Goal: Task Accomplishment & Management: Manage account settings

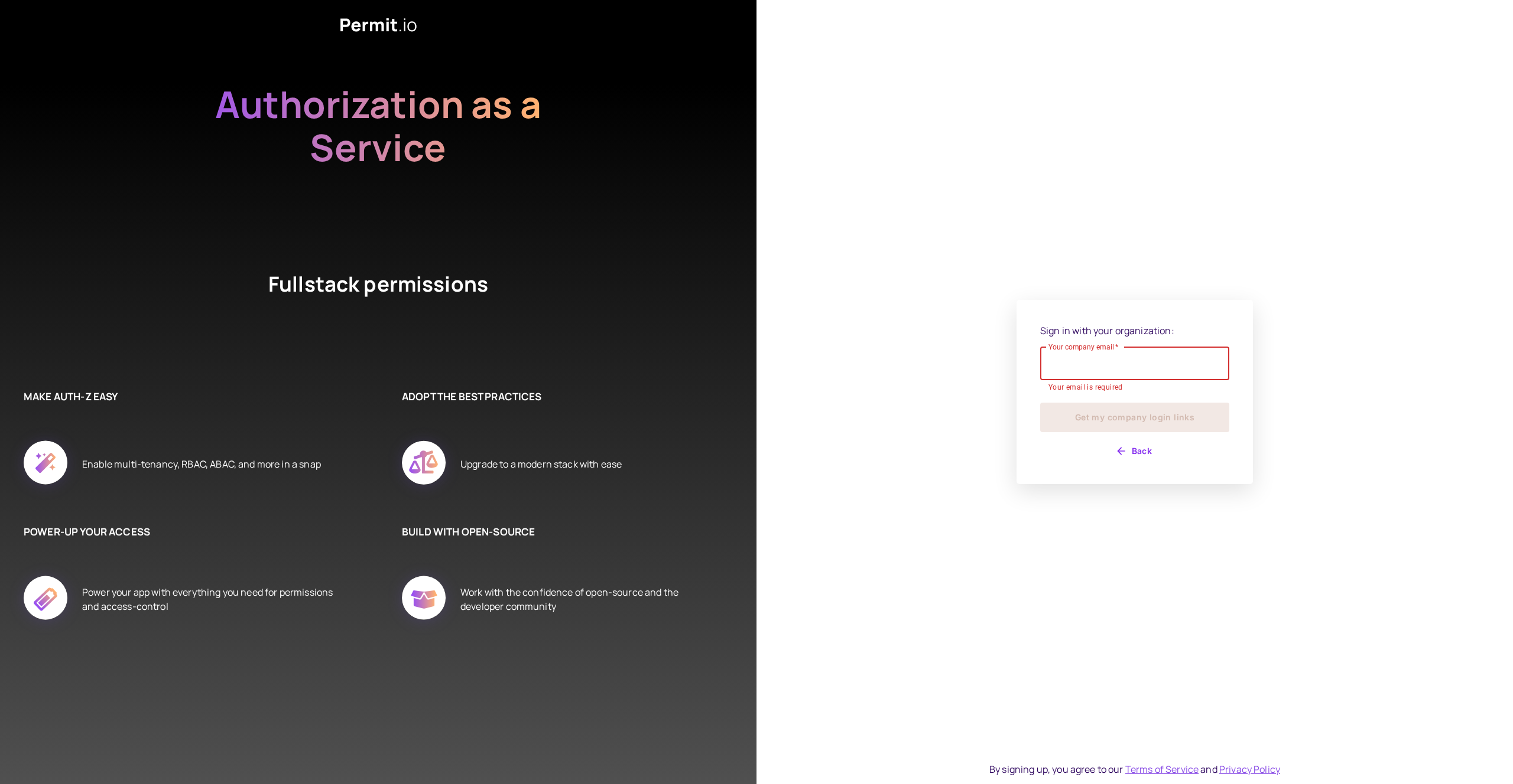
click at [1098, 369] on input "Your company email   *" at bounding box center [1134, 364] width 189 height 33
type input "**********"
click at [1132, 422] on button "Get my company login links" at bounding box center [1134, 411] width 189 height 30
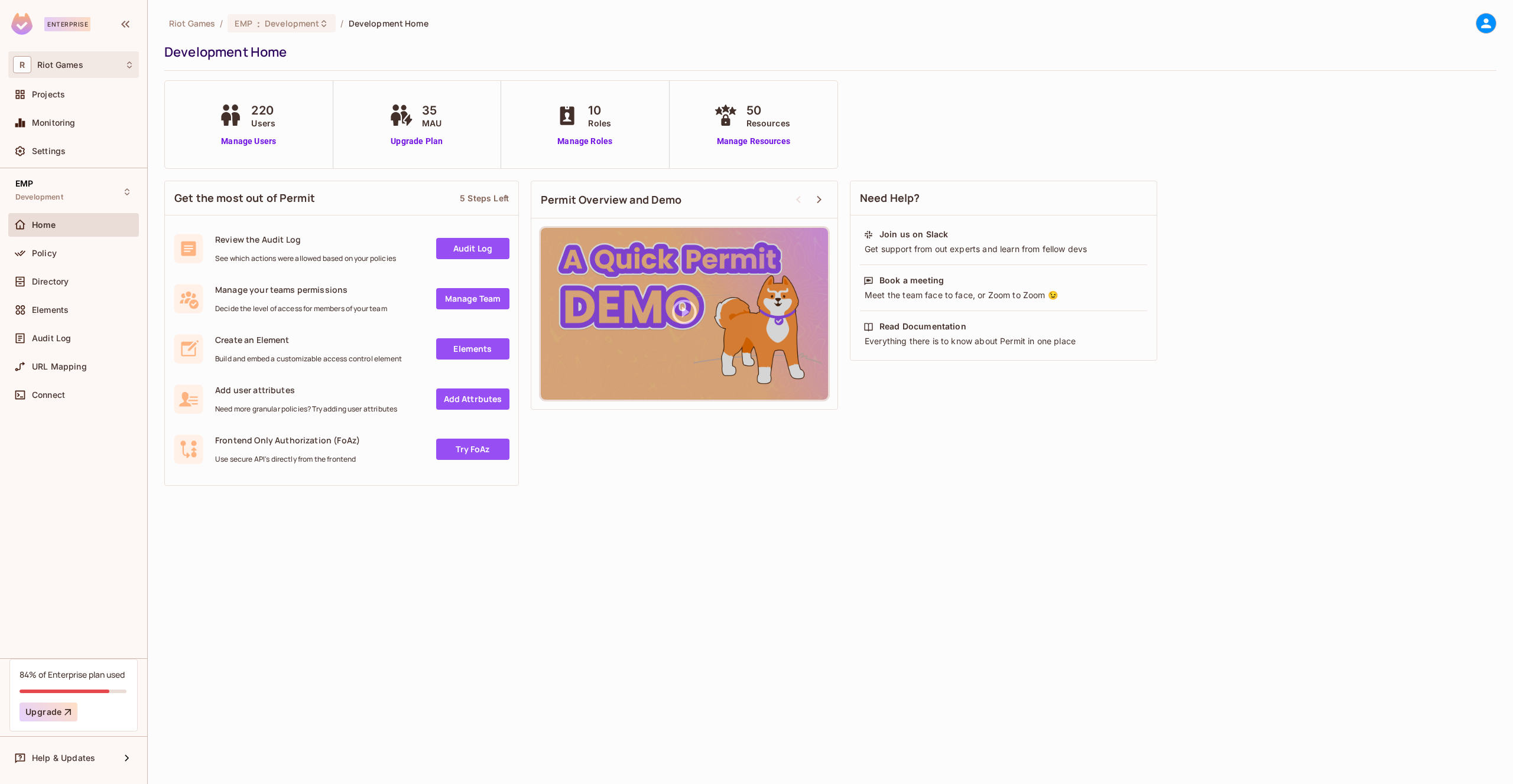
click at [79, 63] on span "Riot Games" at bounding box center [60, 64] width 46 height 9
click at [112, 106] on span "riotgames" at bounding box center [134, 99] width 53 height 15
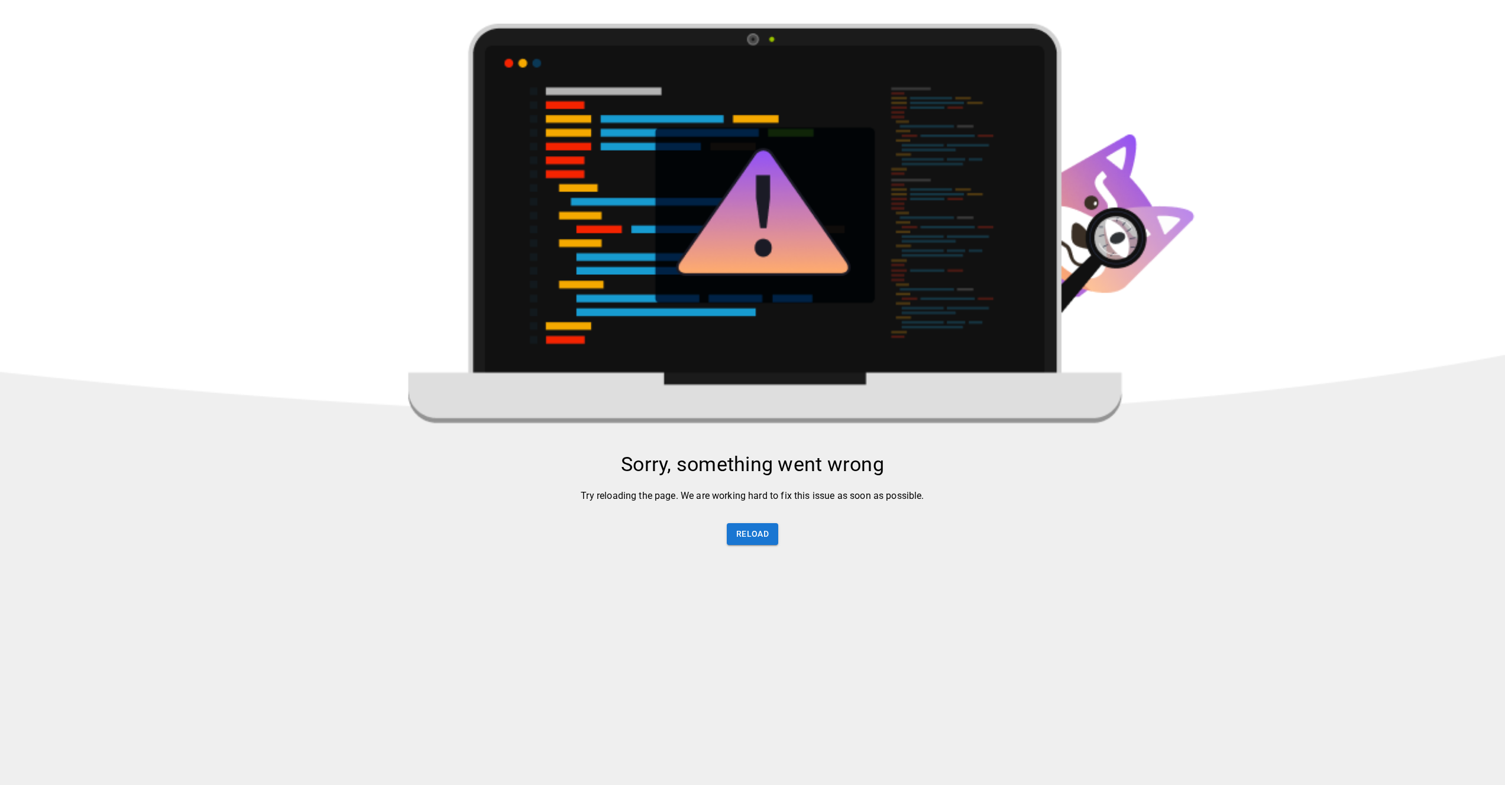
drag, startPoint x: 711, startPoint y: 388, endPoint x: 809, endPoint y: 442, distance: 111.7
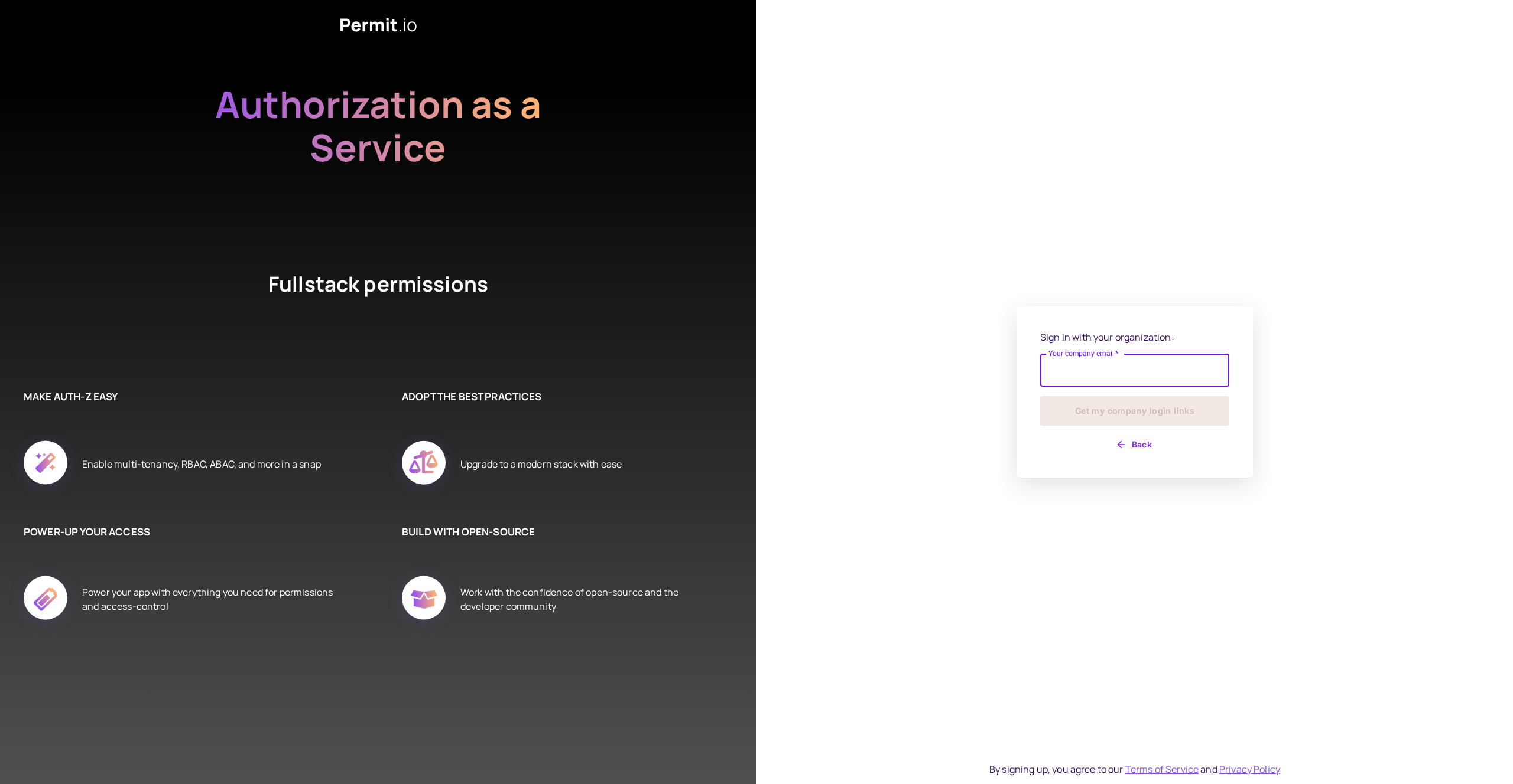
drag, startPoint x: 684, startPoint y: 478, endPoint x: 763, endPoint y: 512, distance: 86.0
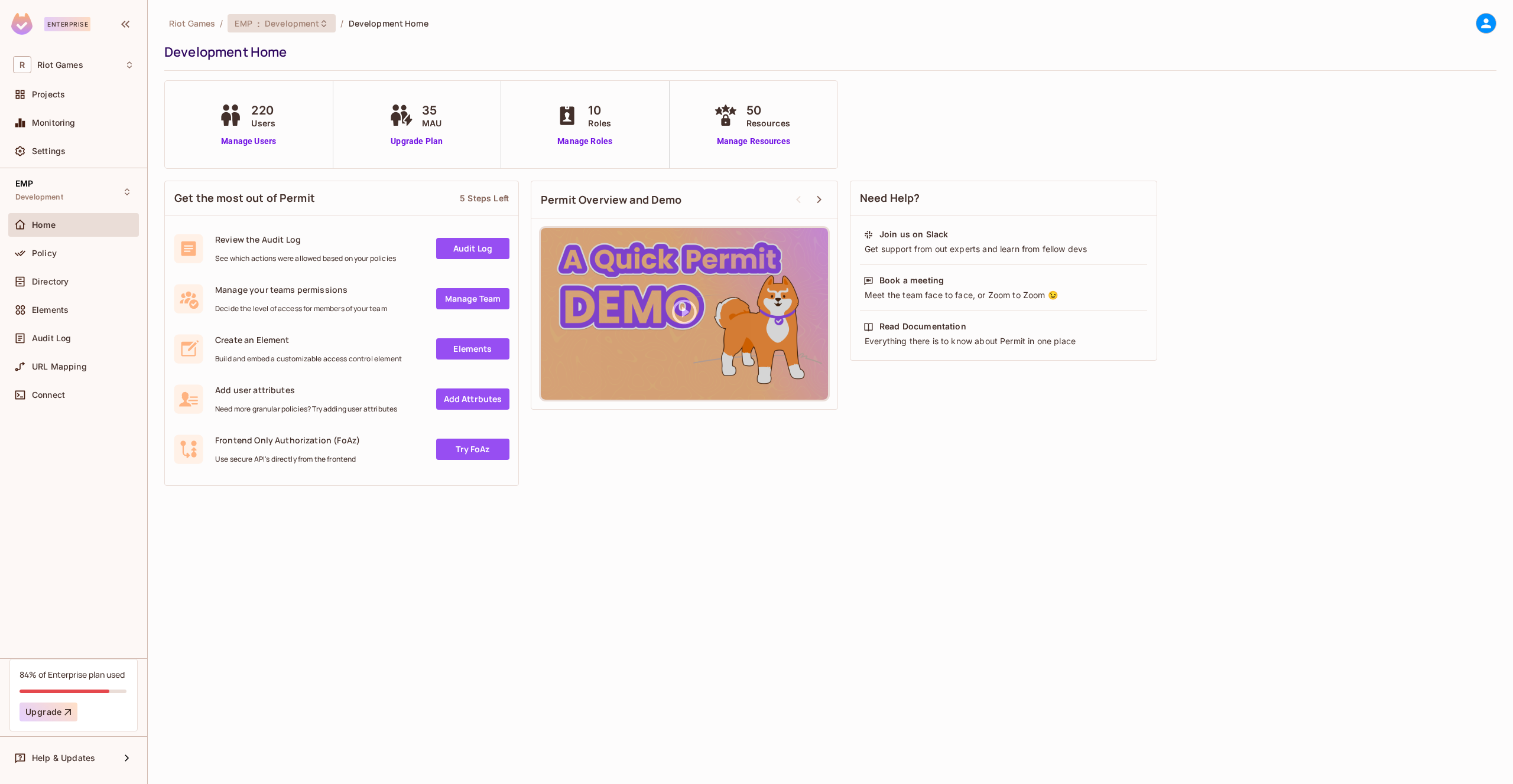
click at [289, 27] on span "Development" at bounding box center [292, 23] width 54 height 11
click at [291, 25] on div at bounding box center [756, 392] width 1513 height 784
click at [254, 28] on div "EMP : Development" at bounding box center [275, 23] width 80 height 11
click at [258, 27] on div at bounding box center [756, 392] width 1513 height 784
click at [64, 284] on span "Directory" at bounding box center [50, 281] width 37 height 9
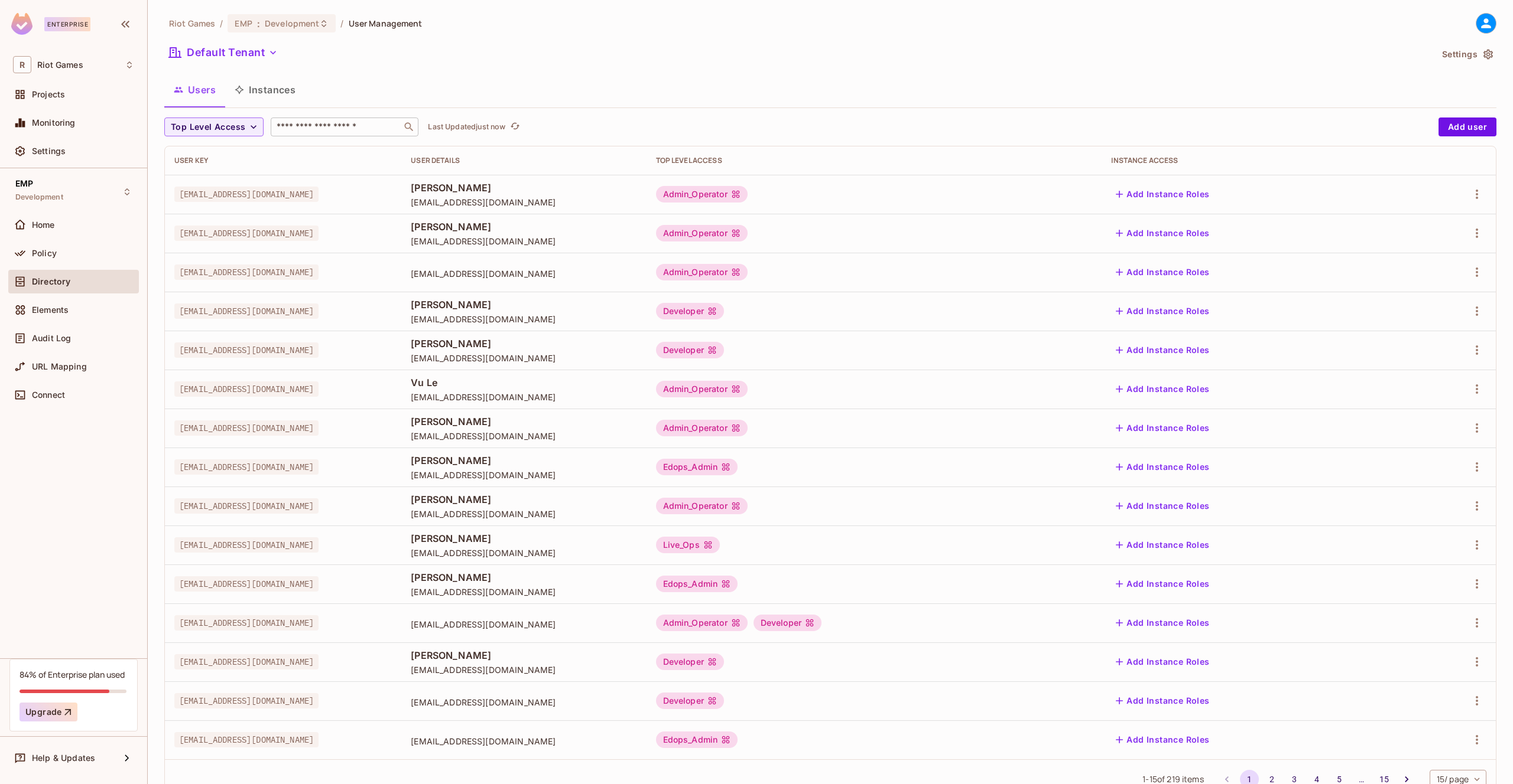
click at [312, 128] on input "text" at bounding box center [336, 127] width 124 height 12
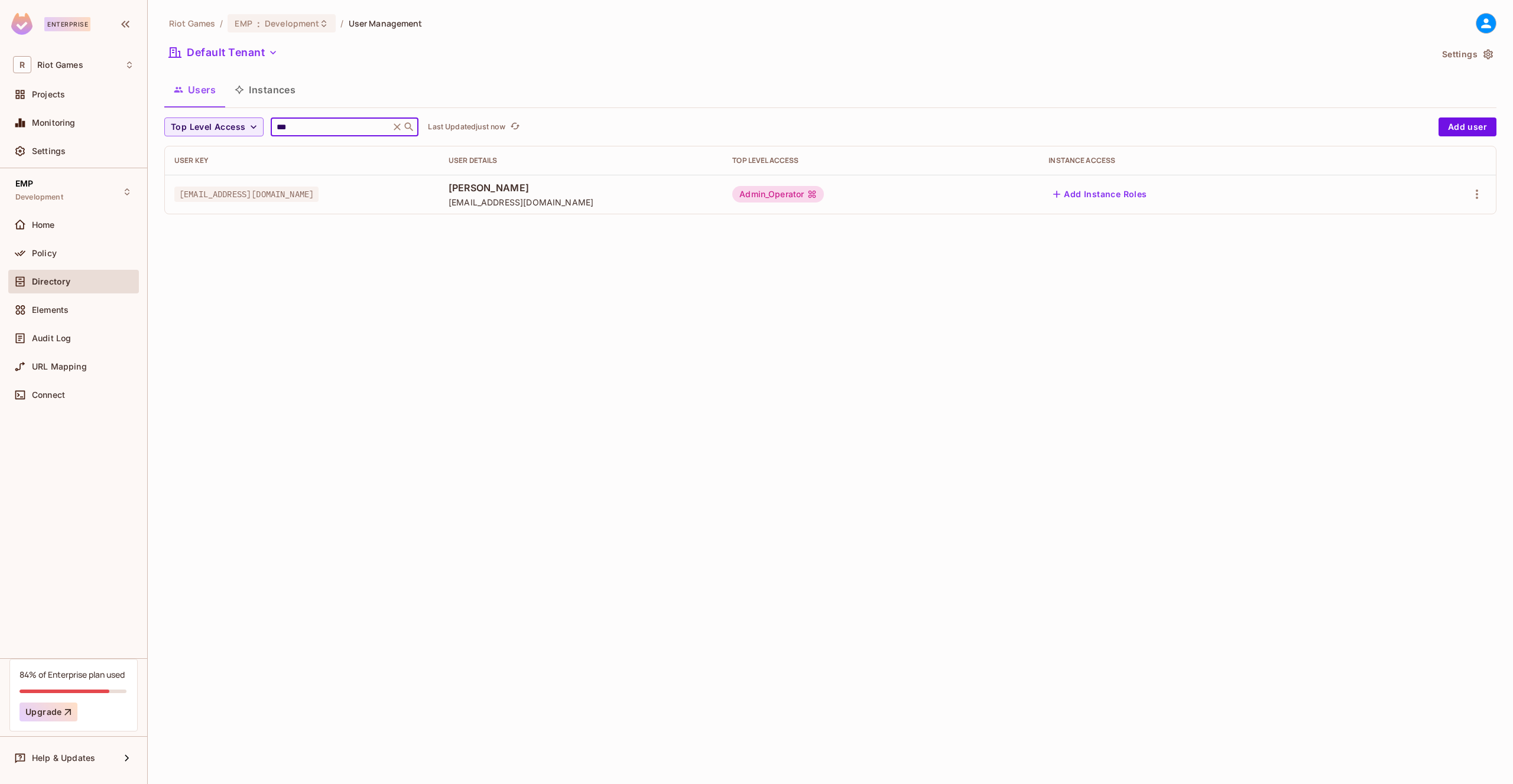
type input "***"
click at [397, 125] on icon at bounding box center [397, 127] width 12 height 12
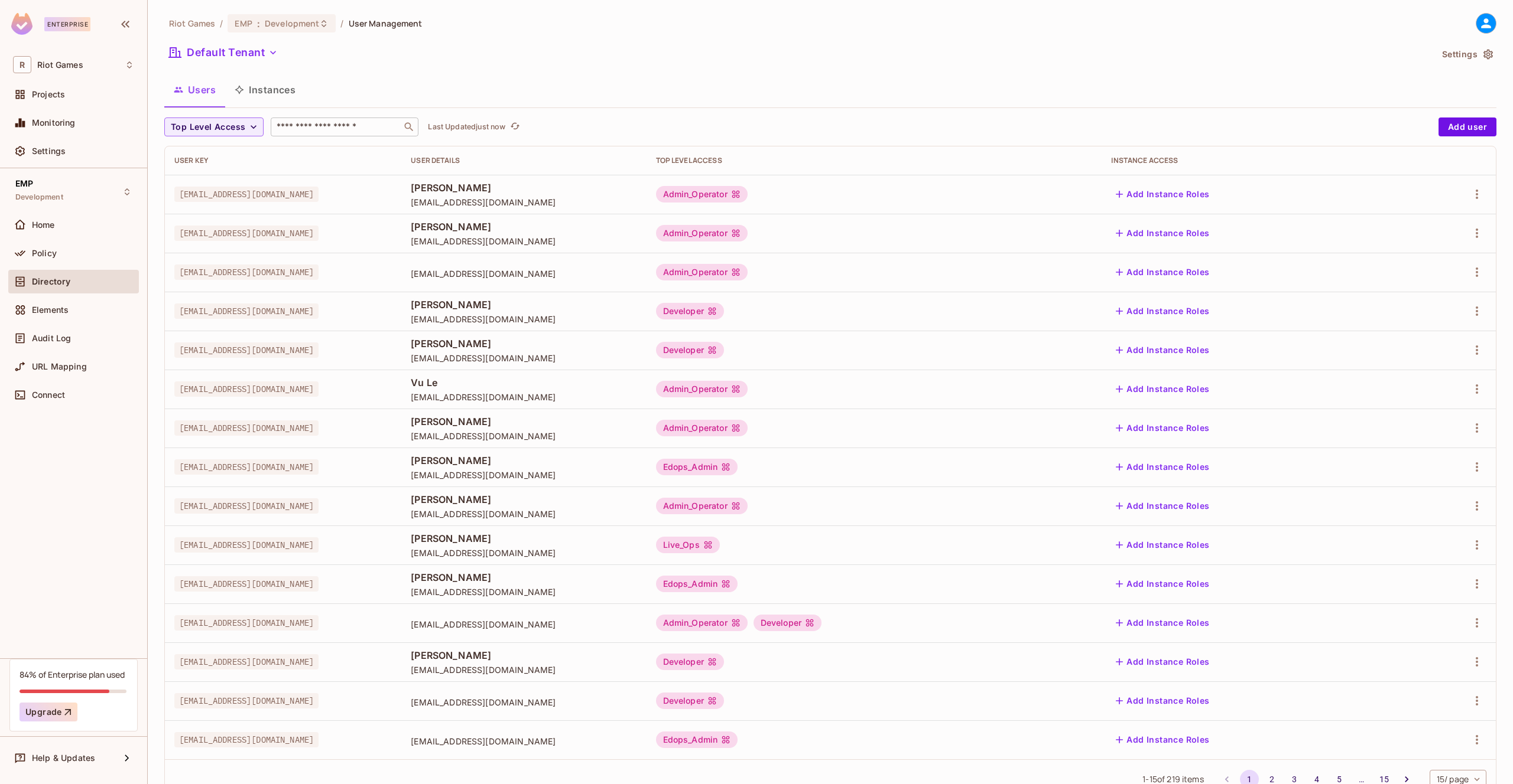
click at [748, 197] on div "Admin_Operator" at bounding box center [702, 194] width 92 height 17
click at [849, 193] on body "Enterprise R Riot Games Projects Monitoring Settings EMP Development Home Polic…" at bounding box center [756, 392] width 1513 height 784
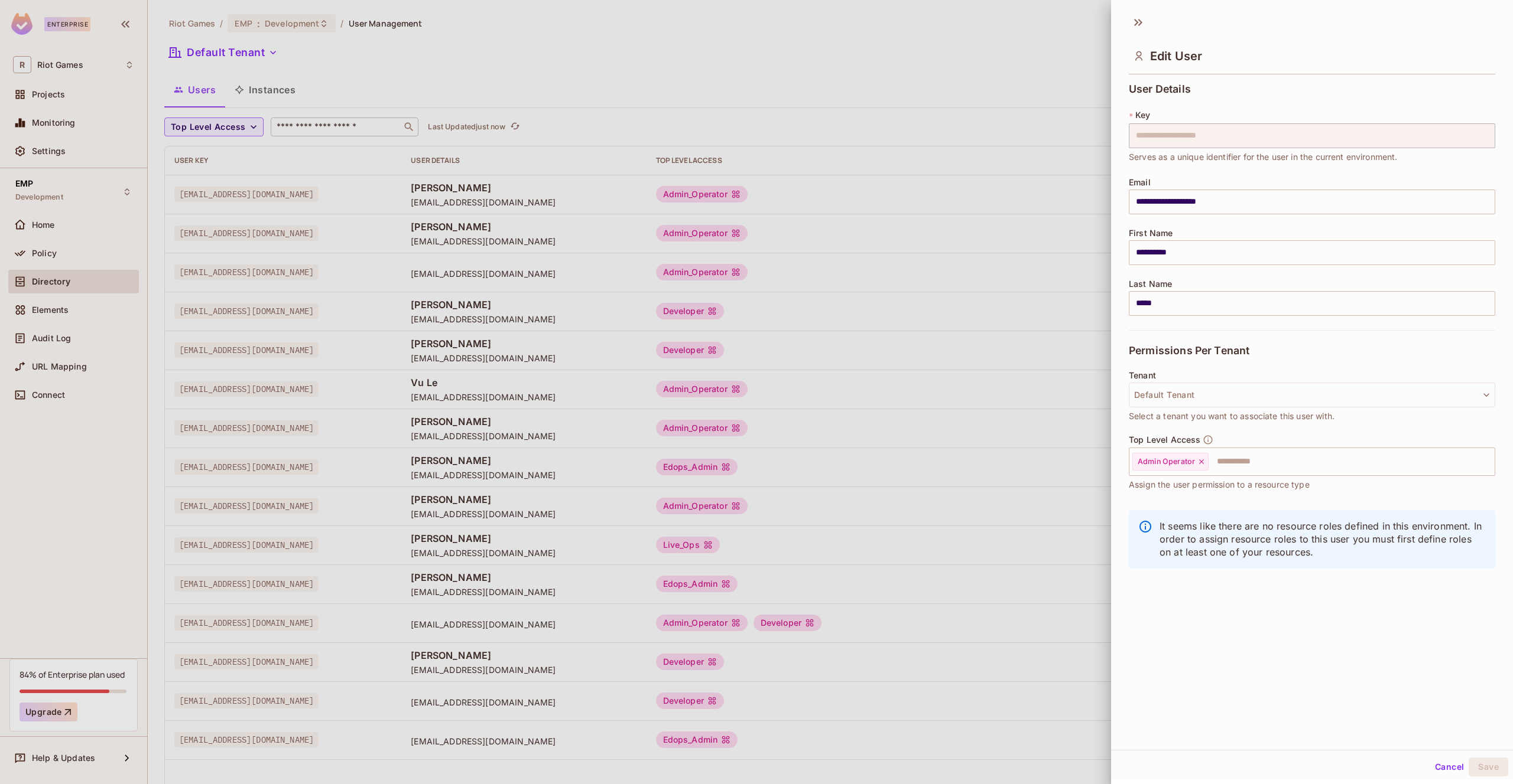
click at [849, 193] on div at bounding box center [756, 392] width 1513 height 784
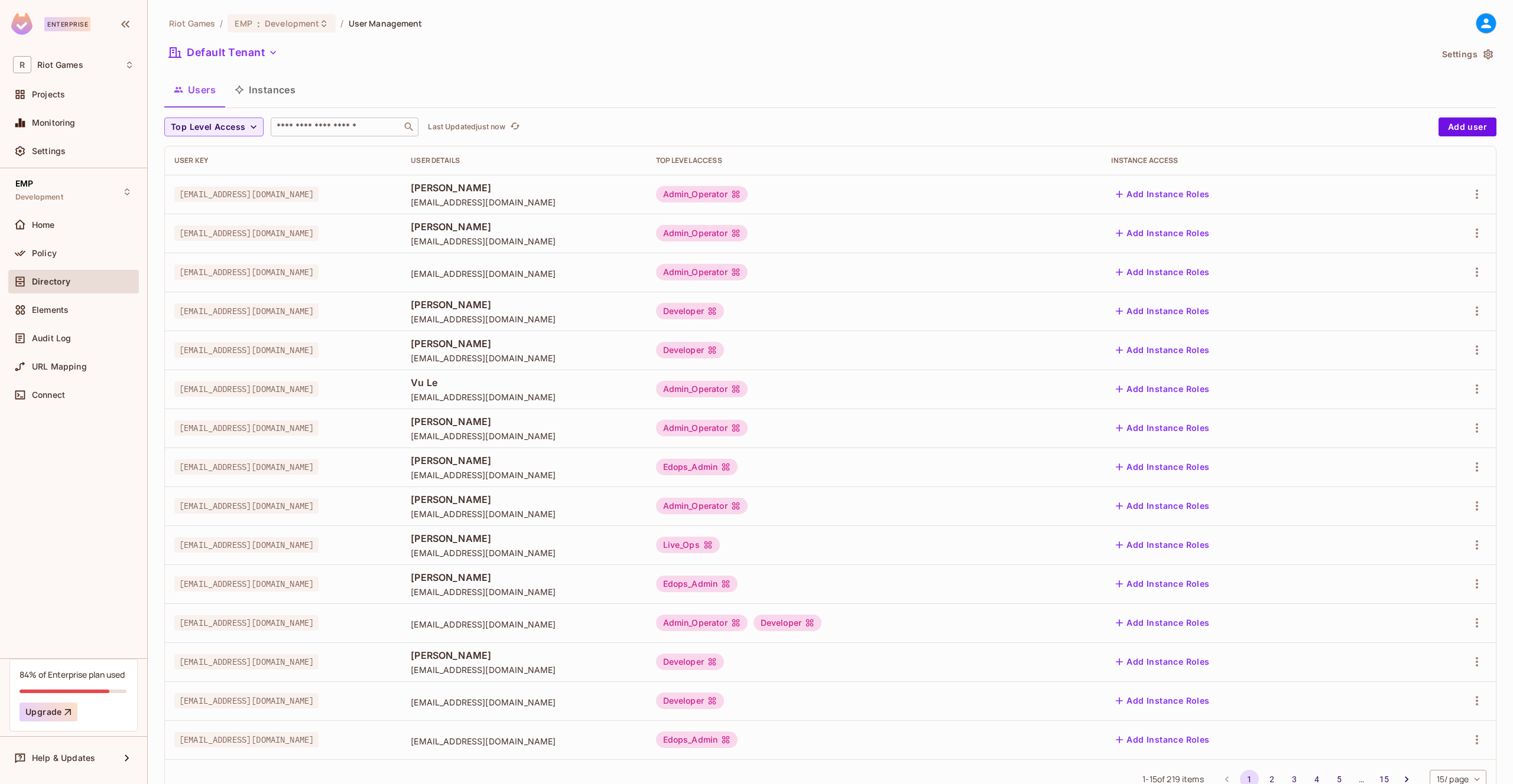
click at [331, 138] on div "Top Level Access ​ Last Updated just now Add user User Key User Details Top Lev…" at bounding box center [829, 458] width 1332 height 681
click at [331, 129] on input "text" at bounding box center [336, 127] width 124 height 12
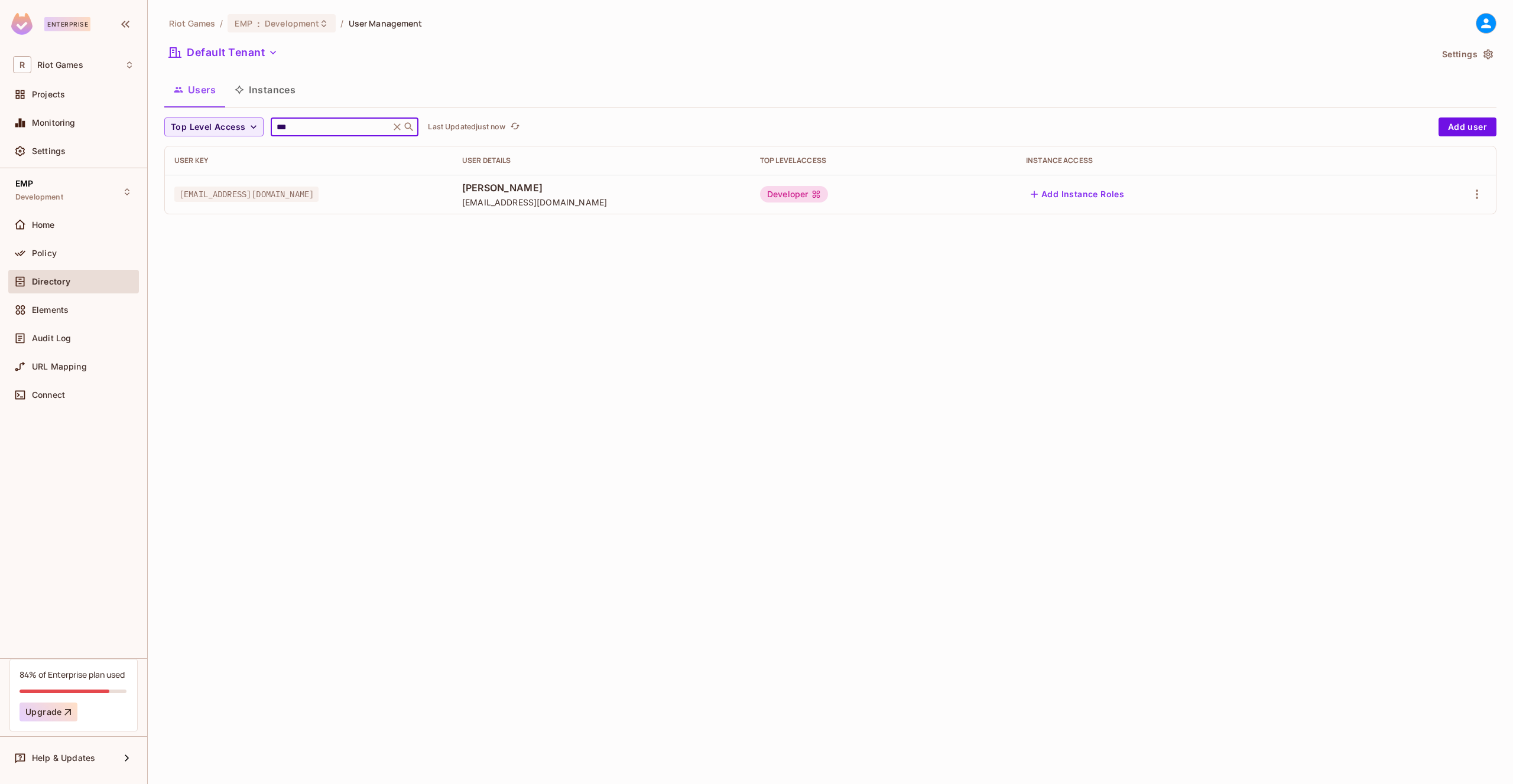
type input "***"
click at [397, 85] on div "Users Instances" at bounding box center [829, 90] width 1332 height 30
click at [394, 125] on icon at bounding box center [397, 127] width 7 height 7
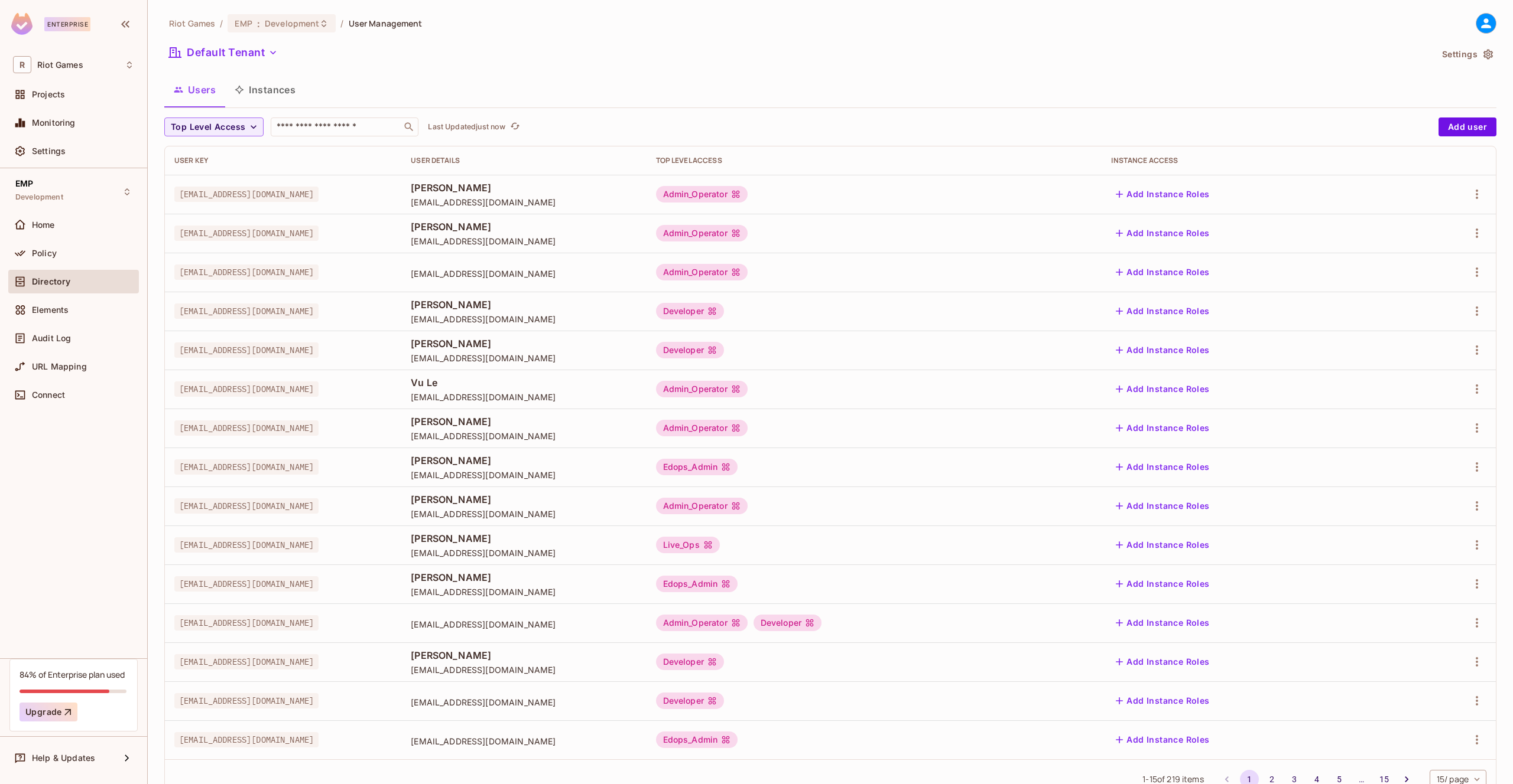
drag, startPoint x: 257, startPoint y: 96, endPoint x: 294, endPoint y: 88, distance: 37.9
click at [294, 88] on button "Instances" at bounding box center [265, 90] width 80 height 30
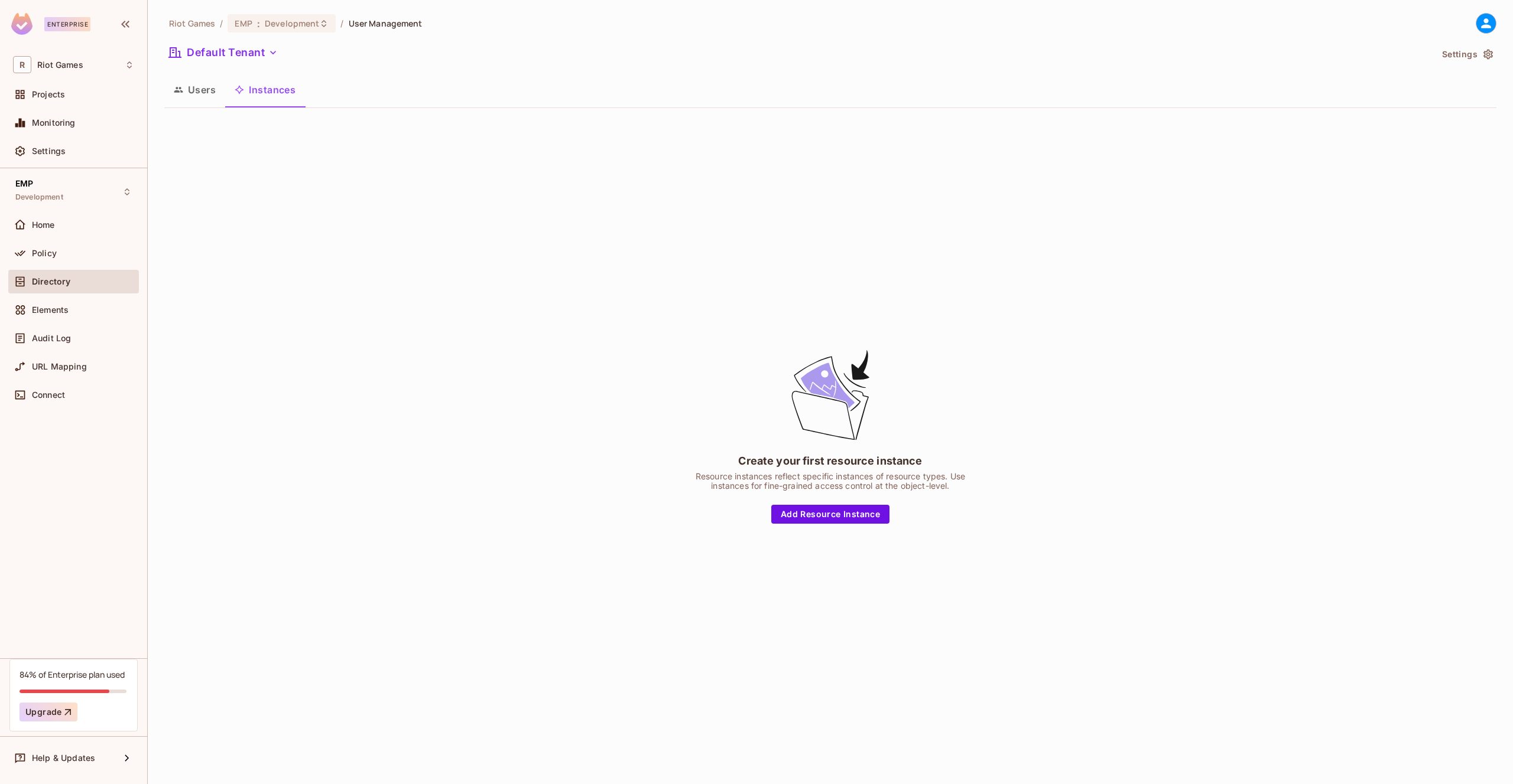
click at [194, 93] on button "Users" at bounding box center [194, 90] width 61 height 30
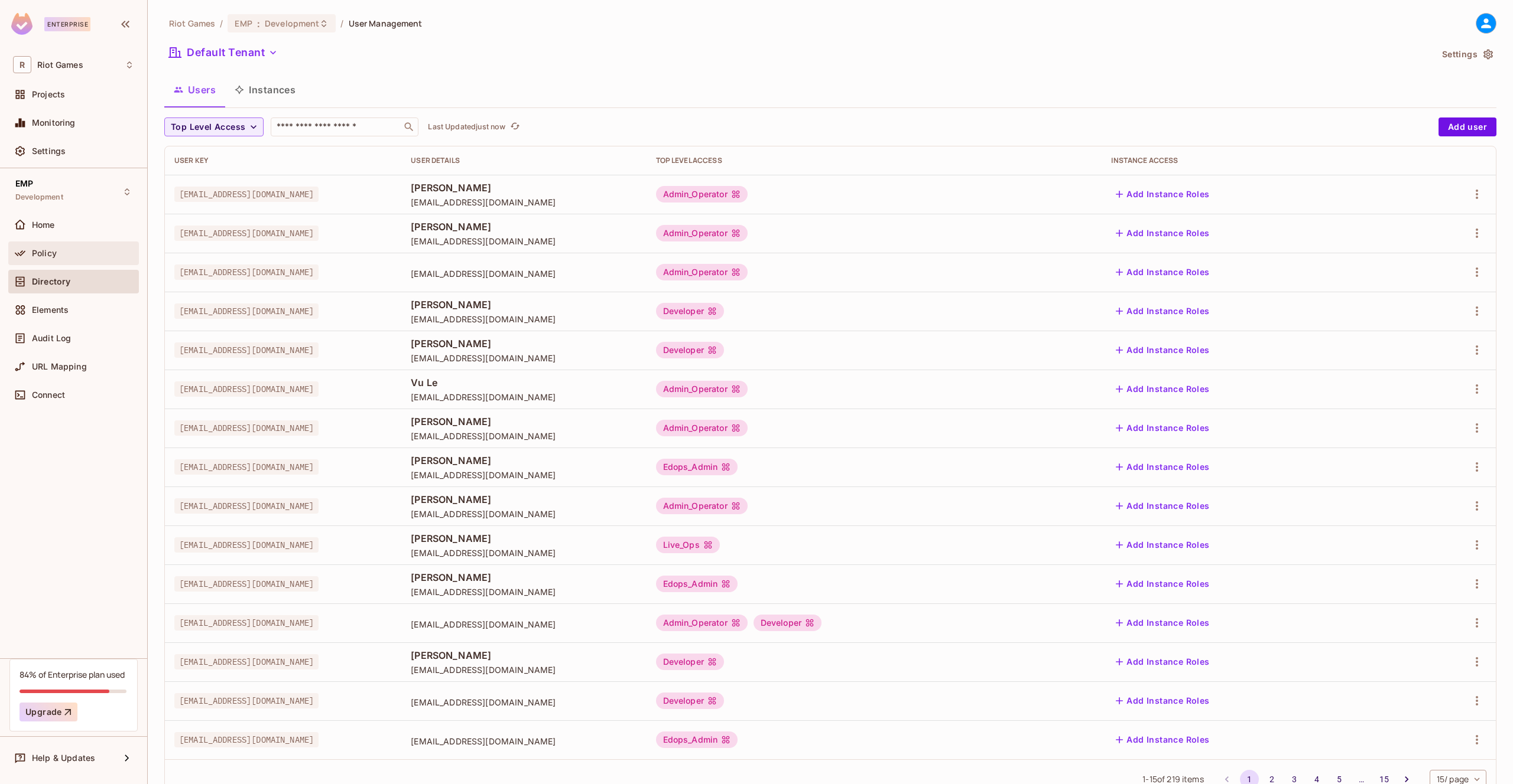
click at [59, 254] on div "Policy" at bounding box center [83, 253] width 102 height 9
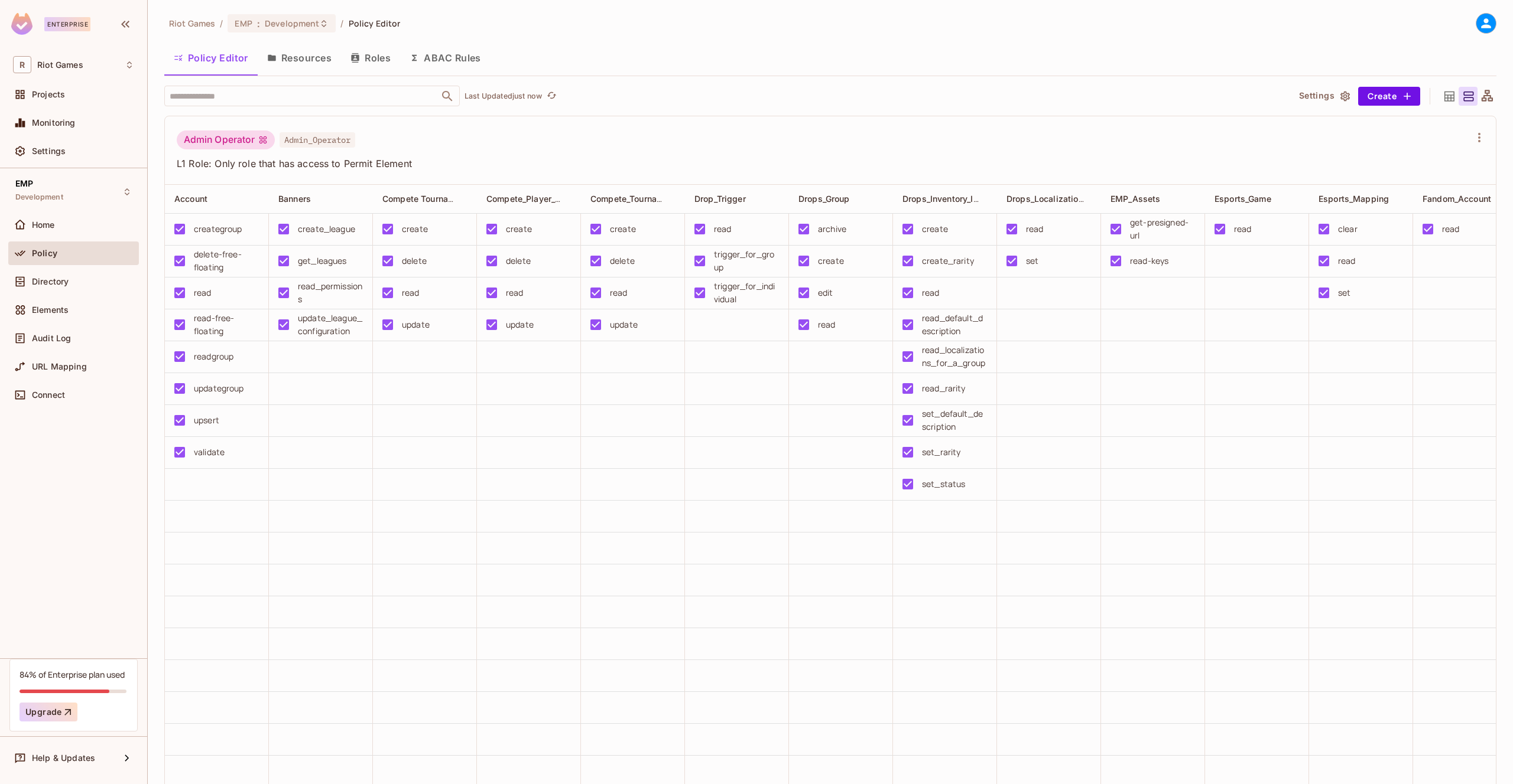
drag, startPoint x: 383, startPoint y: 63, endPoint x: 418, endPoint y: 61, distance: 35.1
click at [386, 63] on button "Roles" at bounding box center [370, 58] width 59 height 30
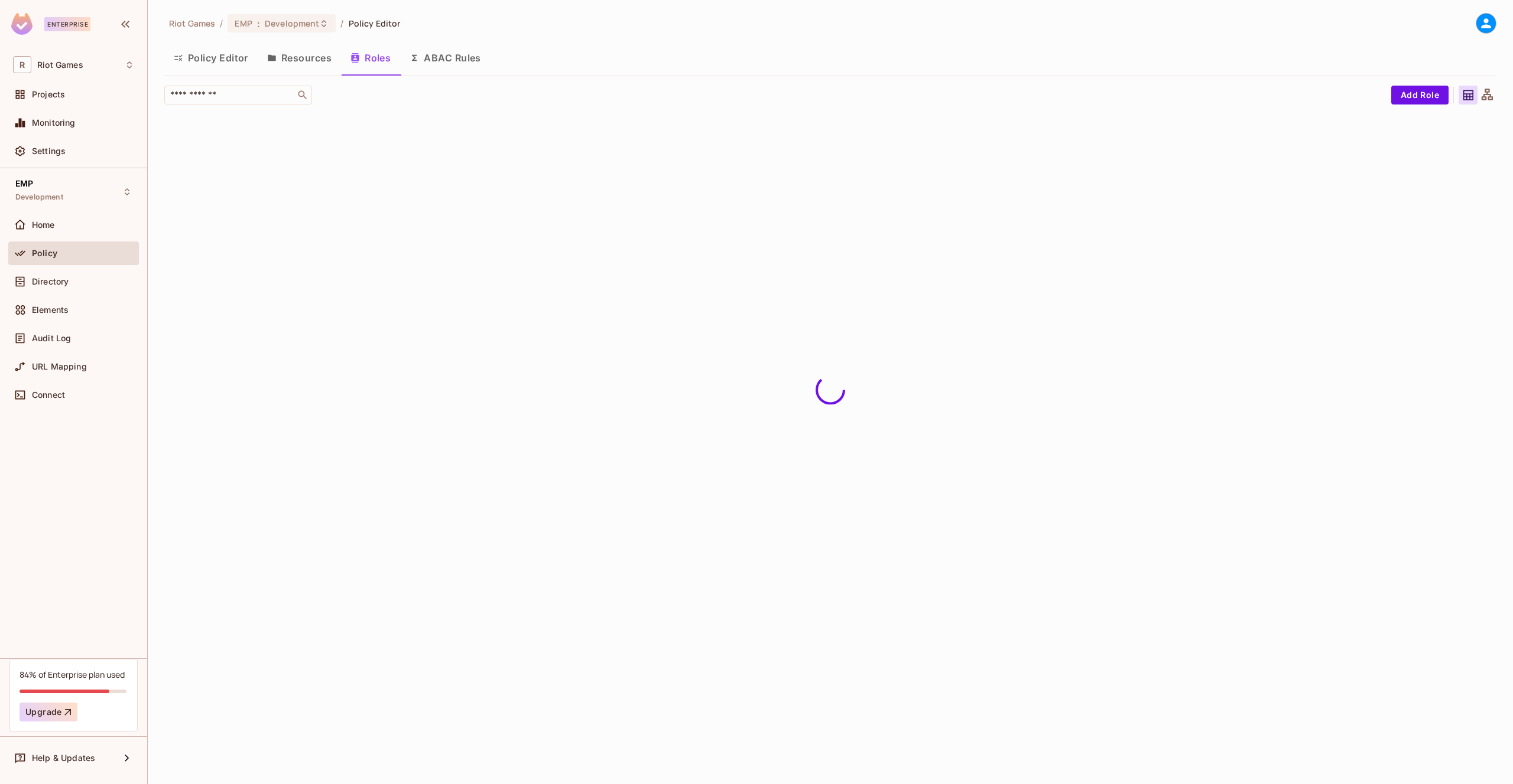
click at [459, 58] on button "ABAC Rules" at bounding box center [445, 58] width 90 height 30
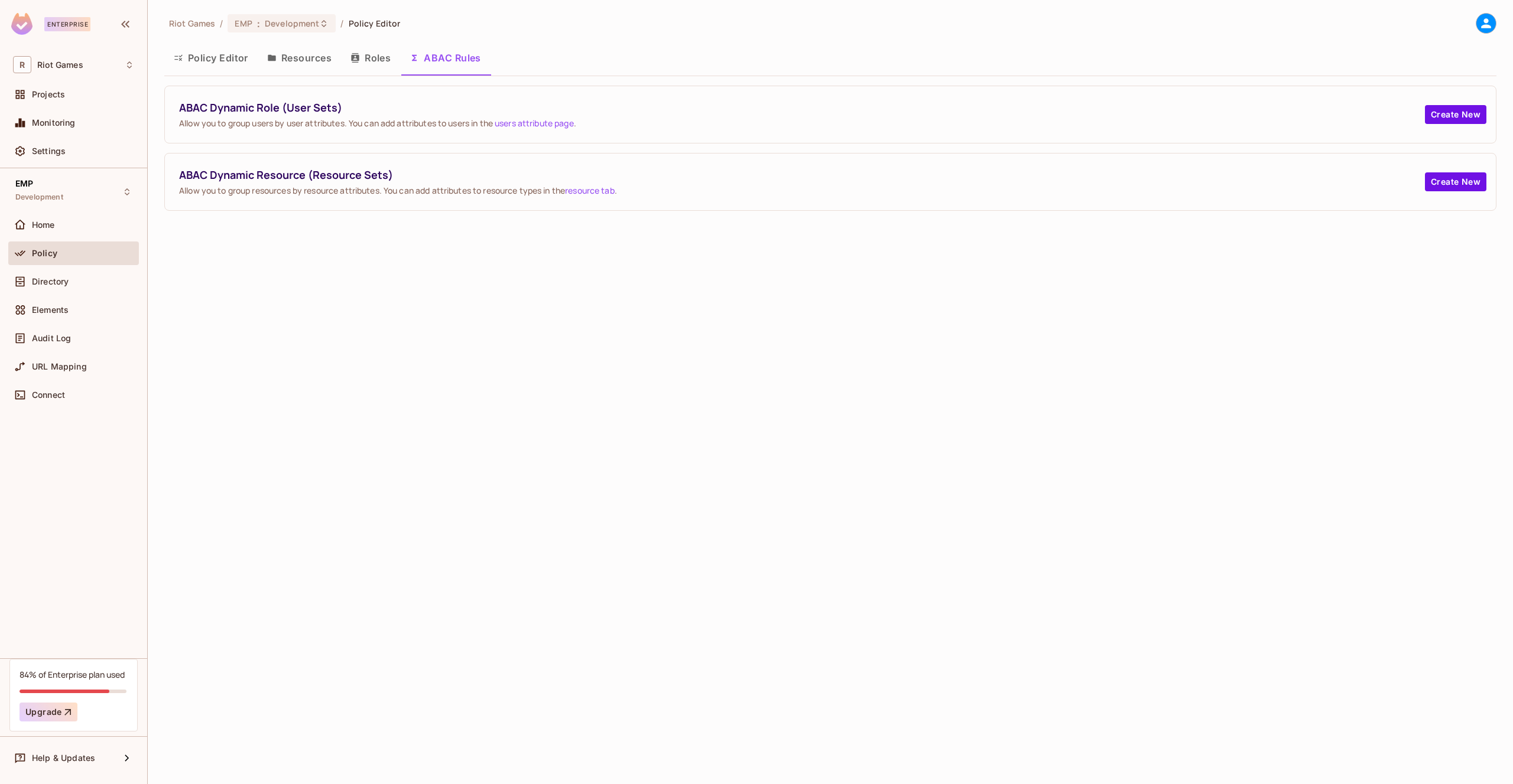
click at [388, 61] on button "Roles" at bounding box center [370, 58] width 59 height 30
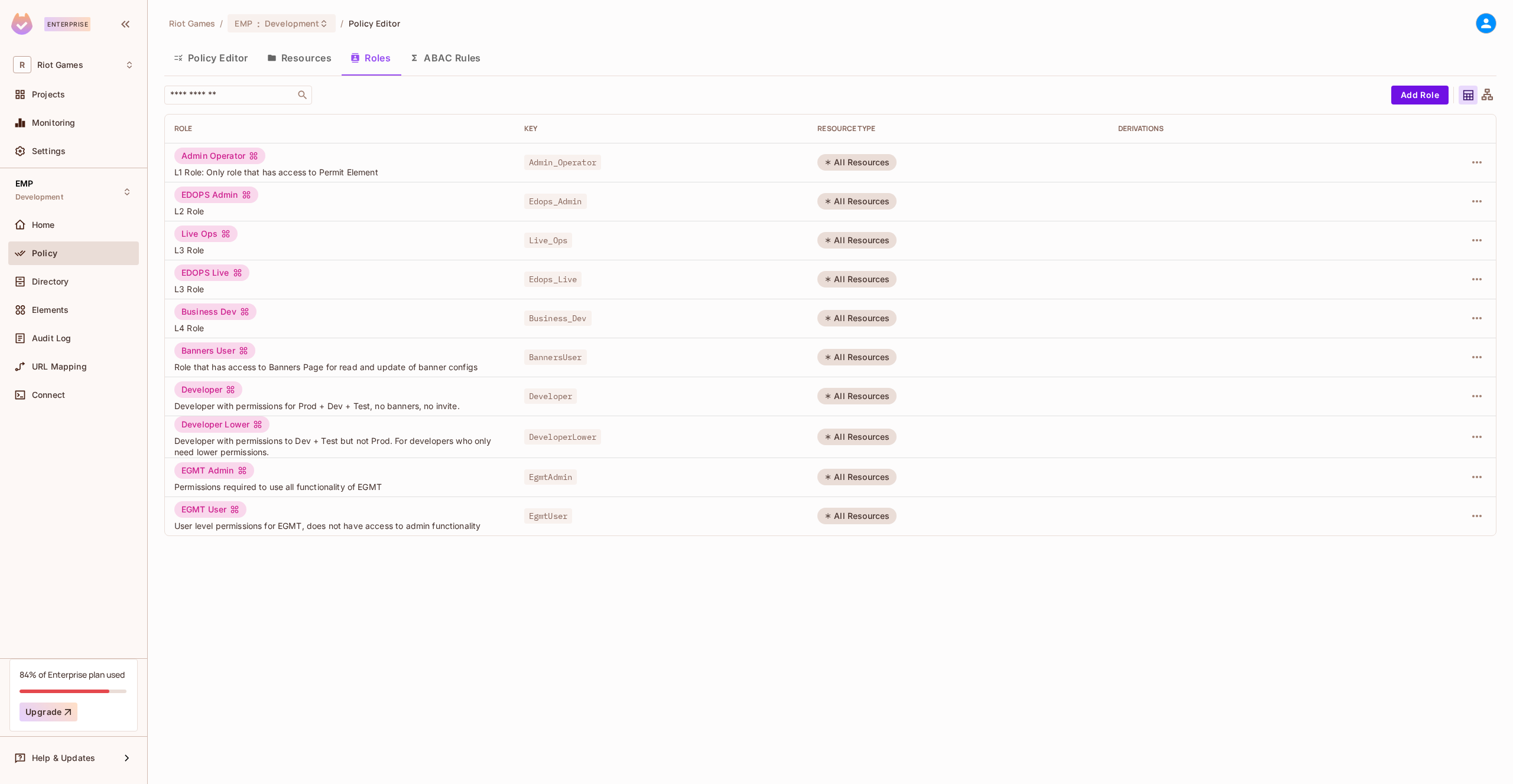
click at [883, 167] on div "All Resources" at bounding box center [856, 162] width 79 height 17
drag, startPoint x: 1105, startPoint y: 167, endPoint x: 221, endPoint y: 164, distance: 884.0
click at [174, 164] on tr "Admin Operator L1 Role: Only role that has access to Permit Element Admin_Opera…" at bounding box center [829, 162] width 1330 height 39
drag, startPoint x: 1487, startPoint y: 157, endPoint x: 1479, endPoint y: 159, distance: 8.2
click at [1486, 157] on td at bounding box center [1438, 162] width 116 height 39
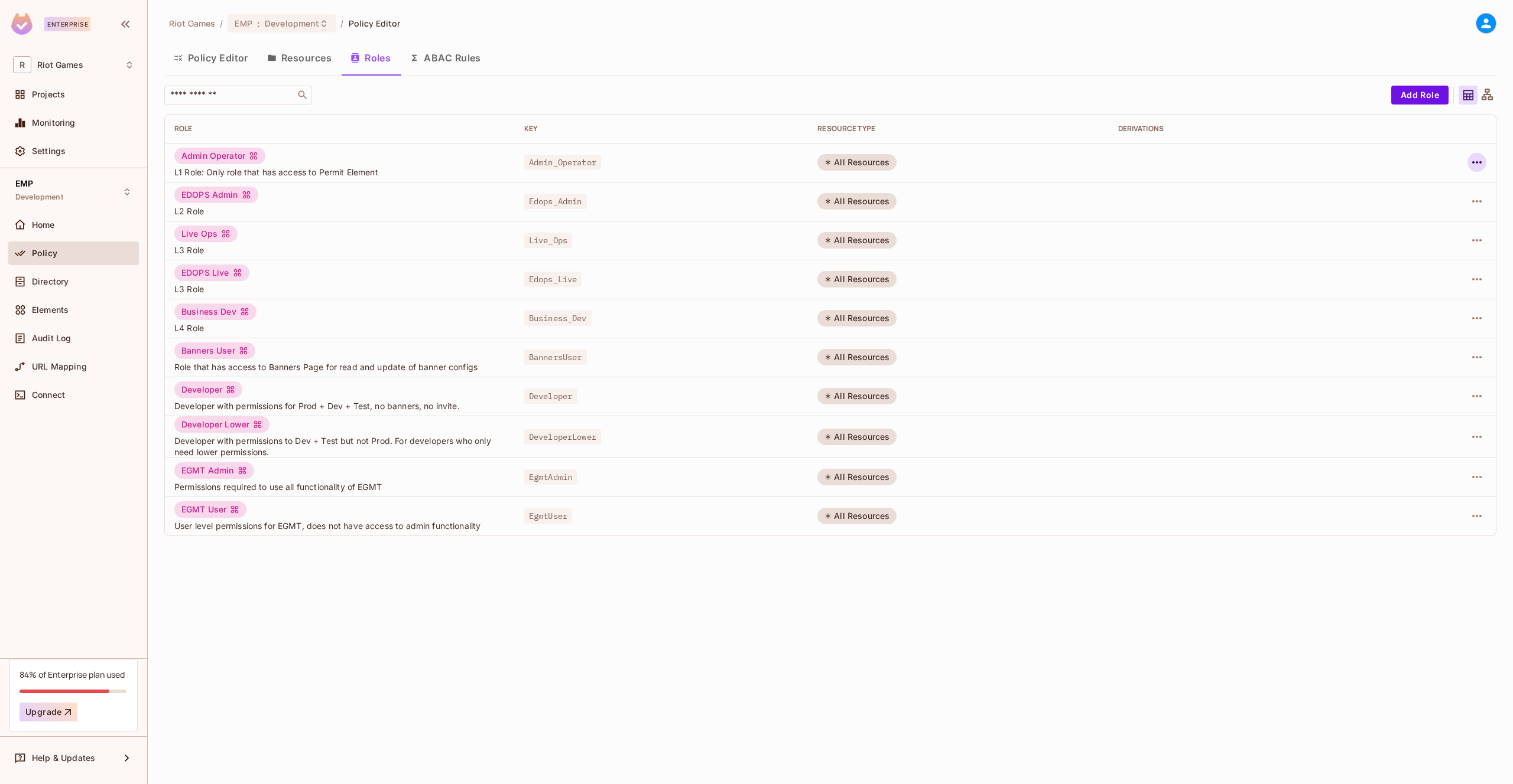
click at [1479, 159] on icon "button" at bounding box center [1476, 162] width 14 height 14
click at [1479, 159] on div at bounding box center [756, 392] width 1513 height 784
click at [199, 54] on button "Policy Editor" at bounding box center [210, 58] width 93 height 30
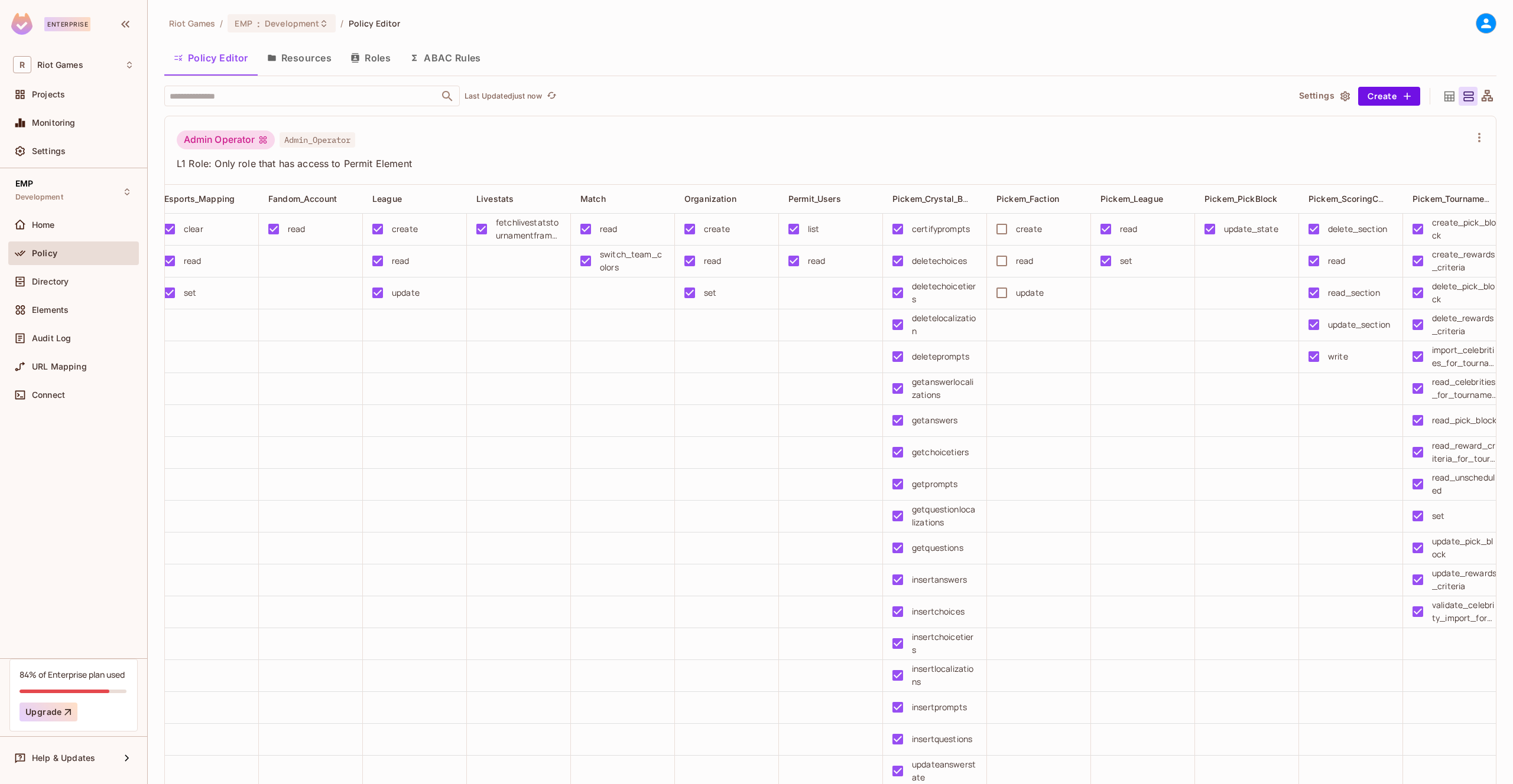
scroll to position [0, 1229]
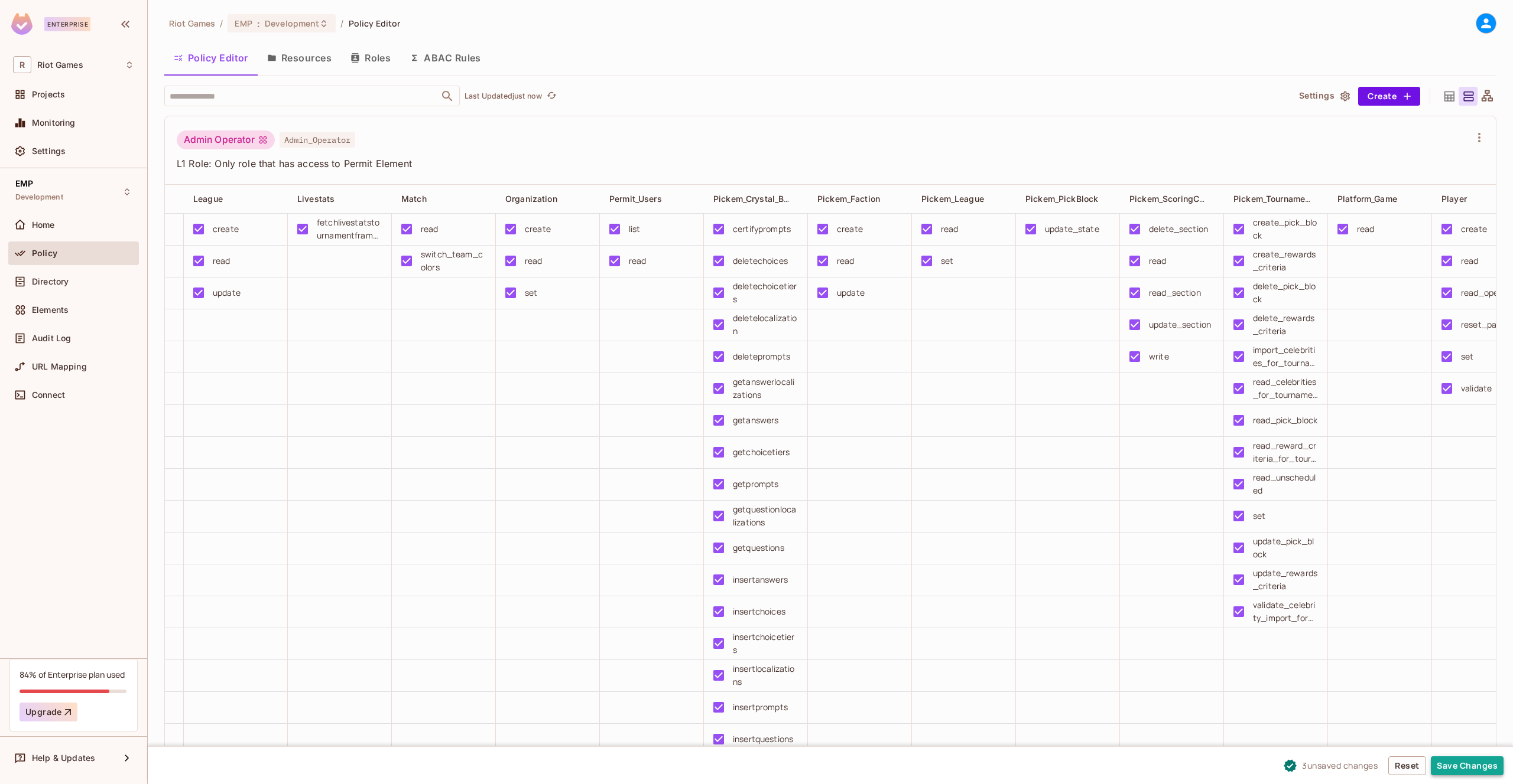
click at [1472, 767] on button "Save Changes" at bounding box center [1466, 765] width 73 height 19
